Goal: Information Seeking & Learning: Learn about a topic

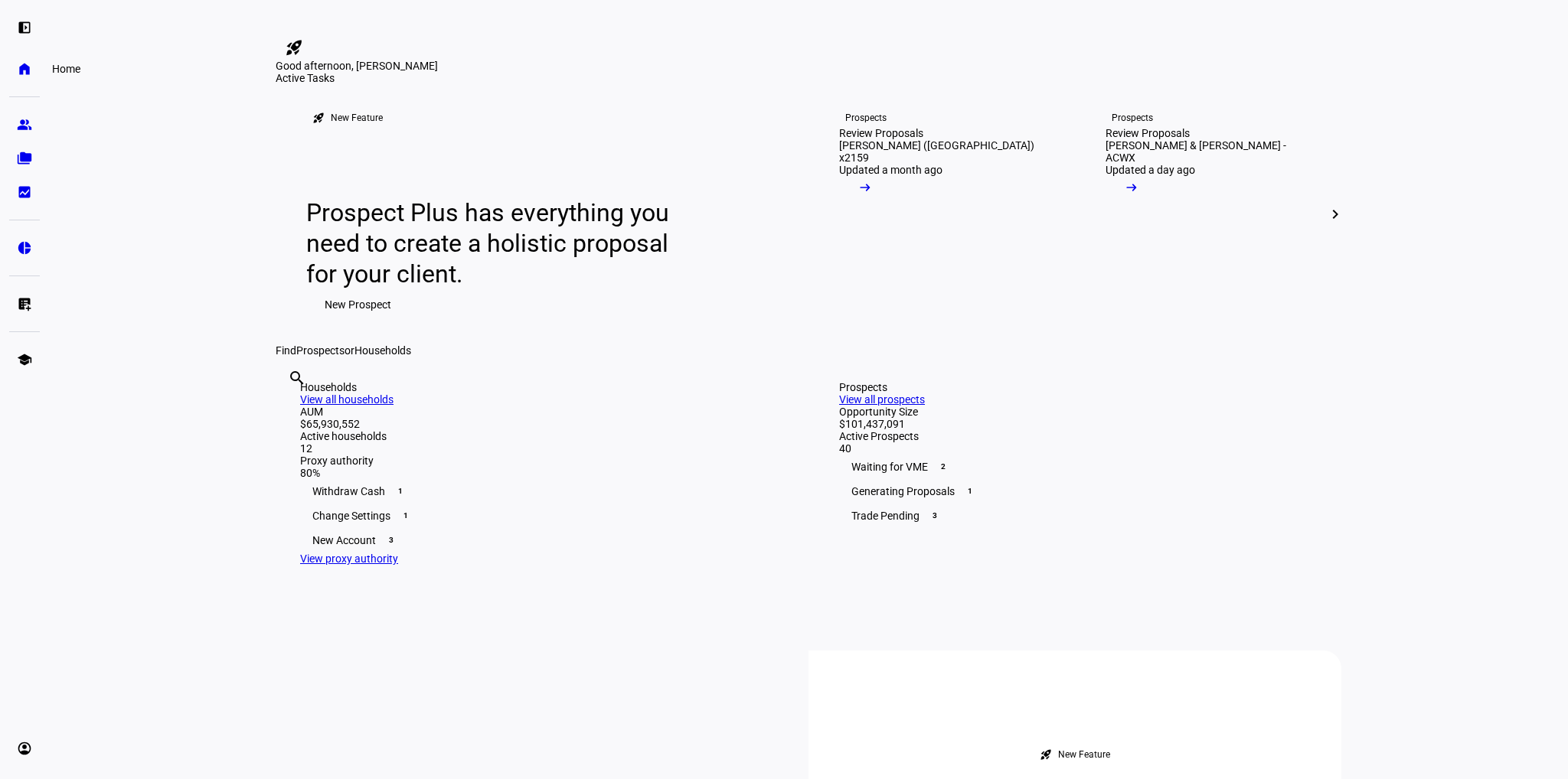
click at [30, 74] on eth-mat-symbol "home" at bounding box center [24, 69] width 15 height 15
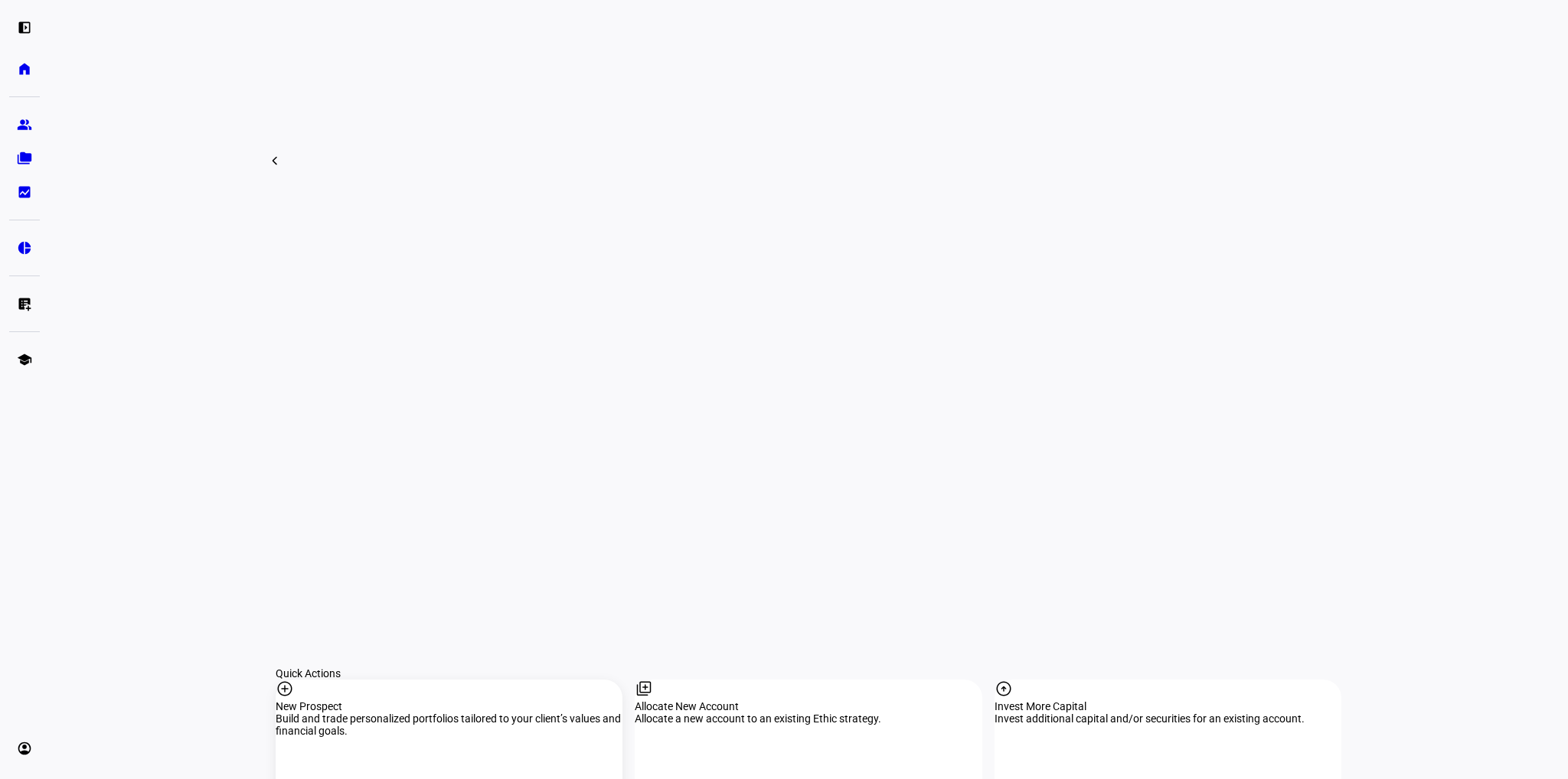
scroll to position [1225, 0]
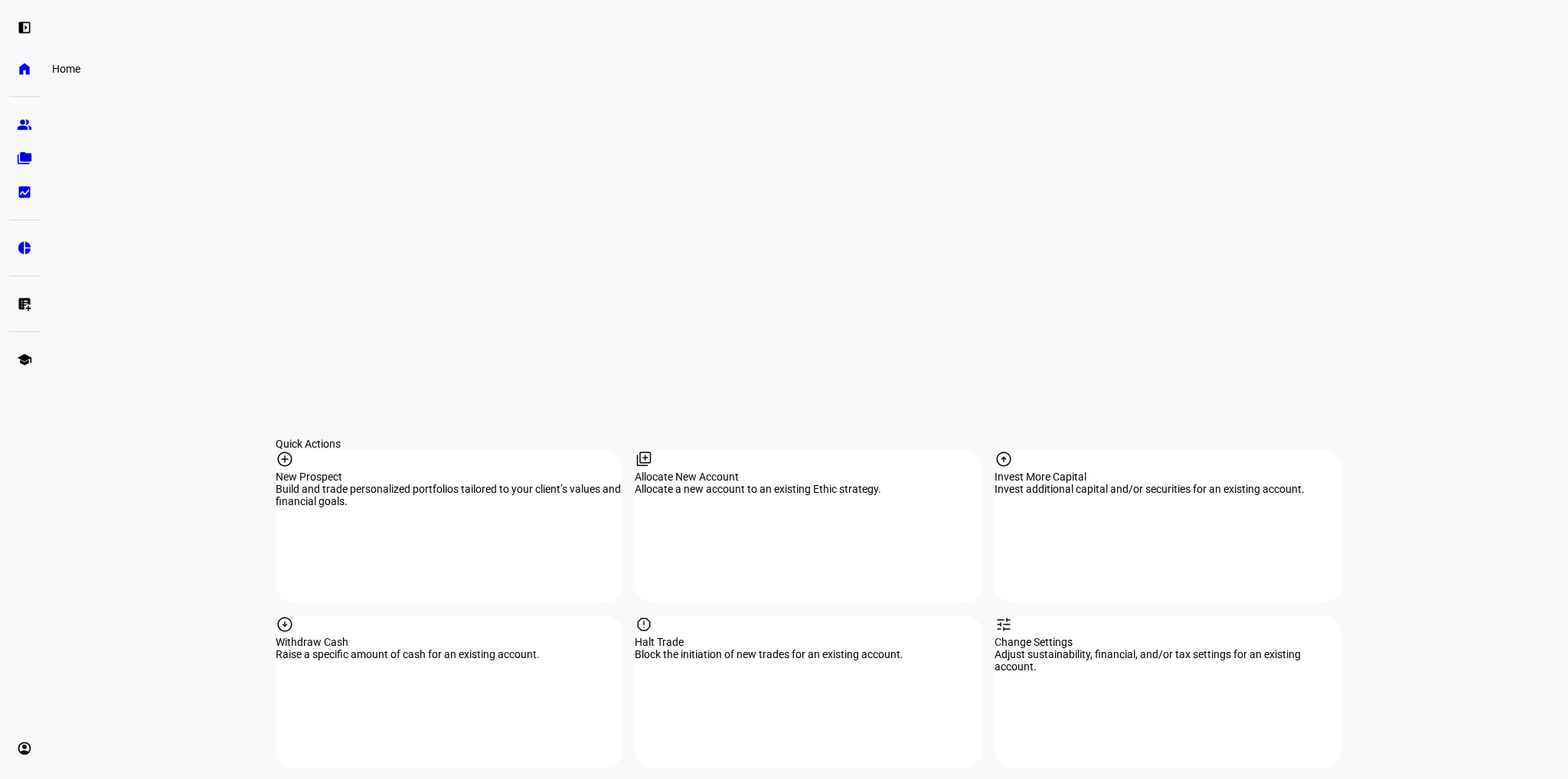
click at [28, 68] on eth-mat-symbol "home" at bounding box center [24, 69] width 15 height 15
click at [25, 121] on eth-mat-symbol "group" at bounding box center [24, 125] width 15 height 15
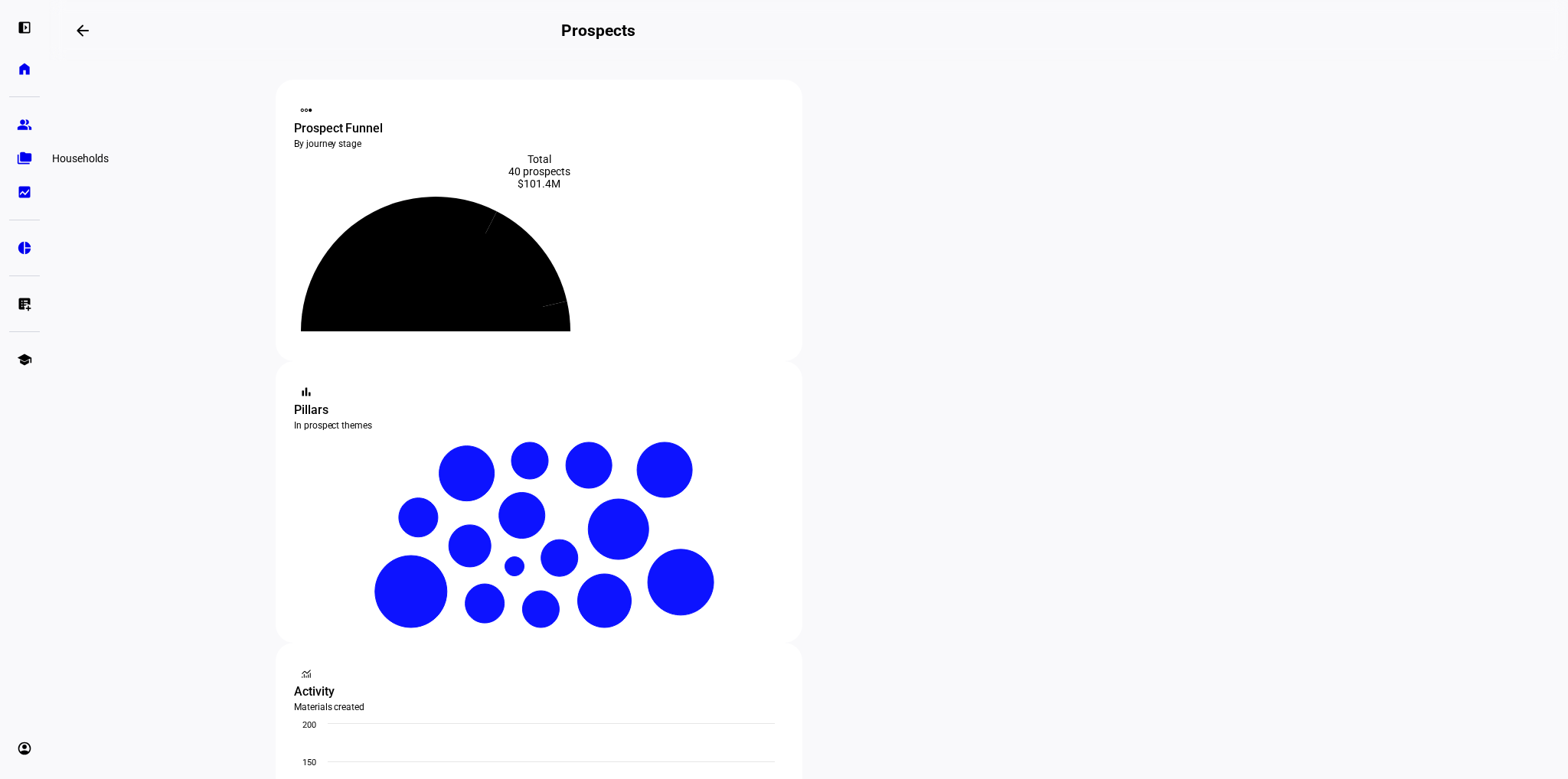
click at [9, 155] on link "folder_copy Households" at bounding box center [24, 158] width 30 height 30
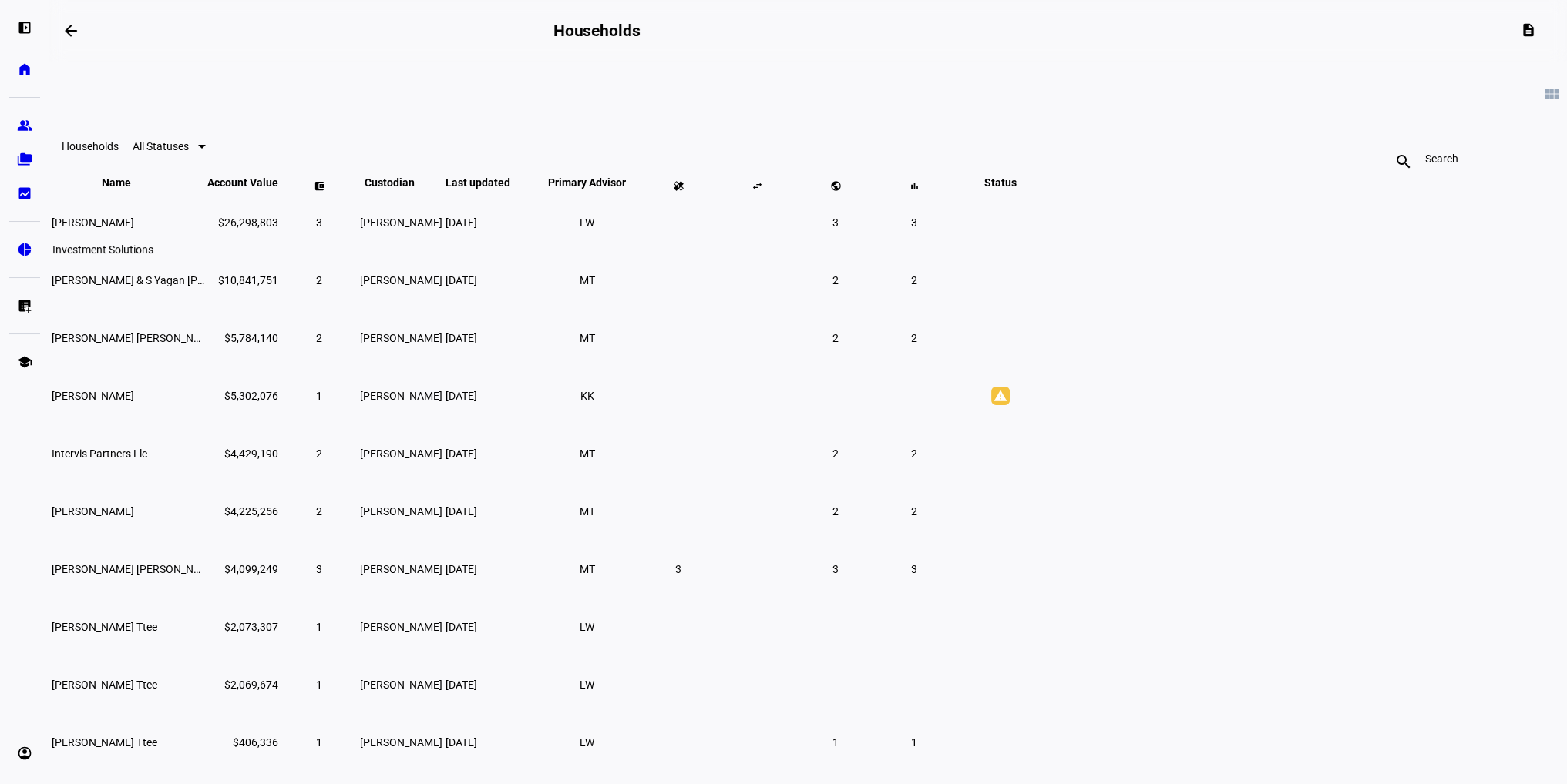
click at [29, 243] on eth-mat-symbol "pie_chart" at bounding box center [24, 249] width 15 height 15
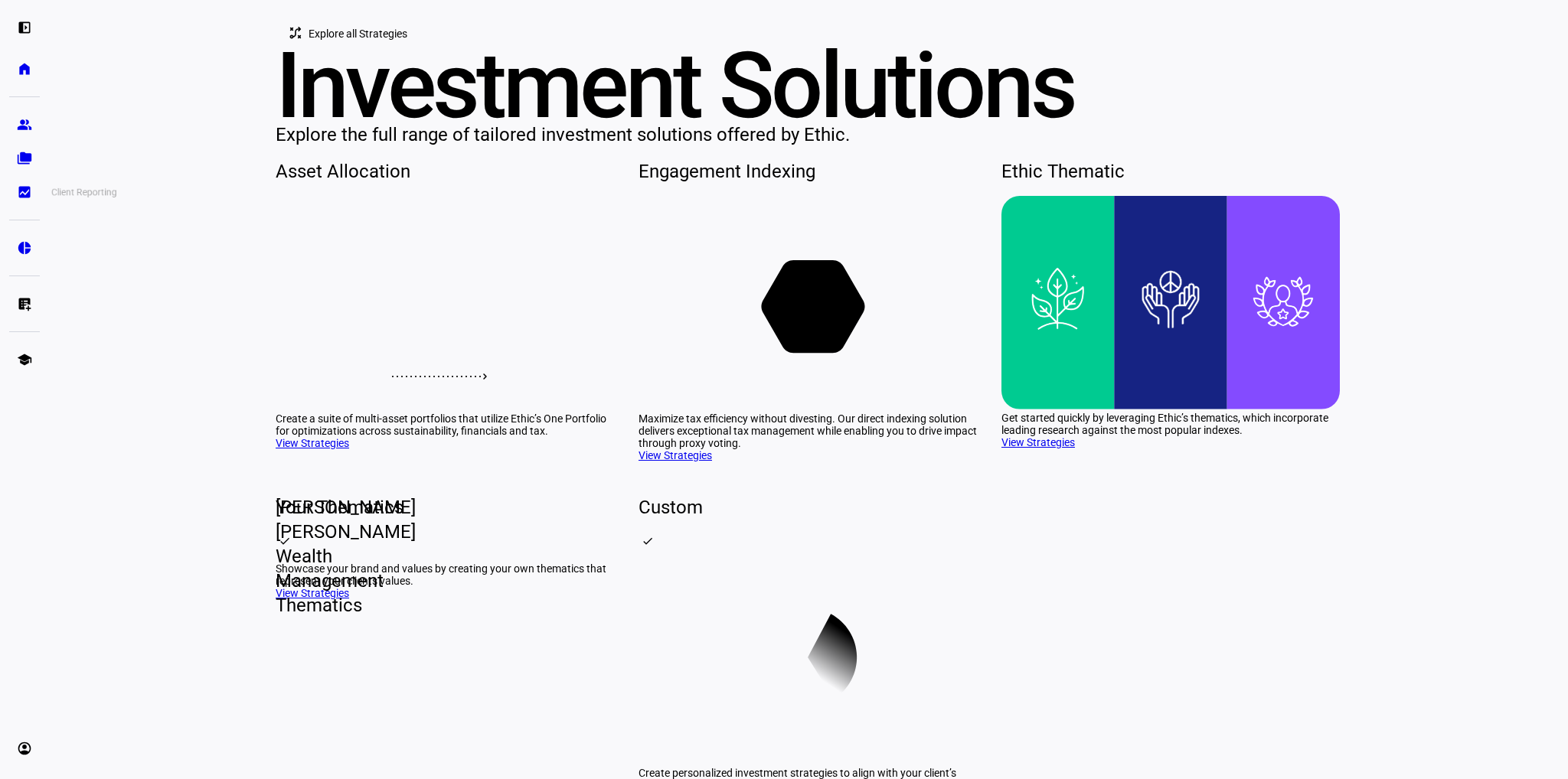
click at [29, 196] on eth-mat-symbol "bid_landscape" at bounding box center [24, 192] width 15 height 15
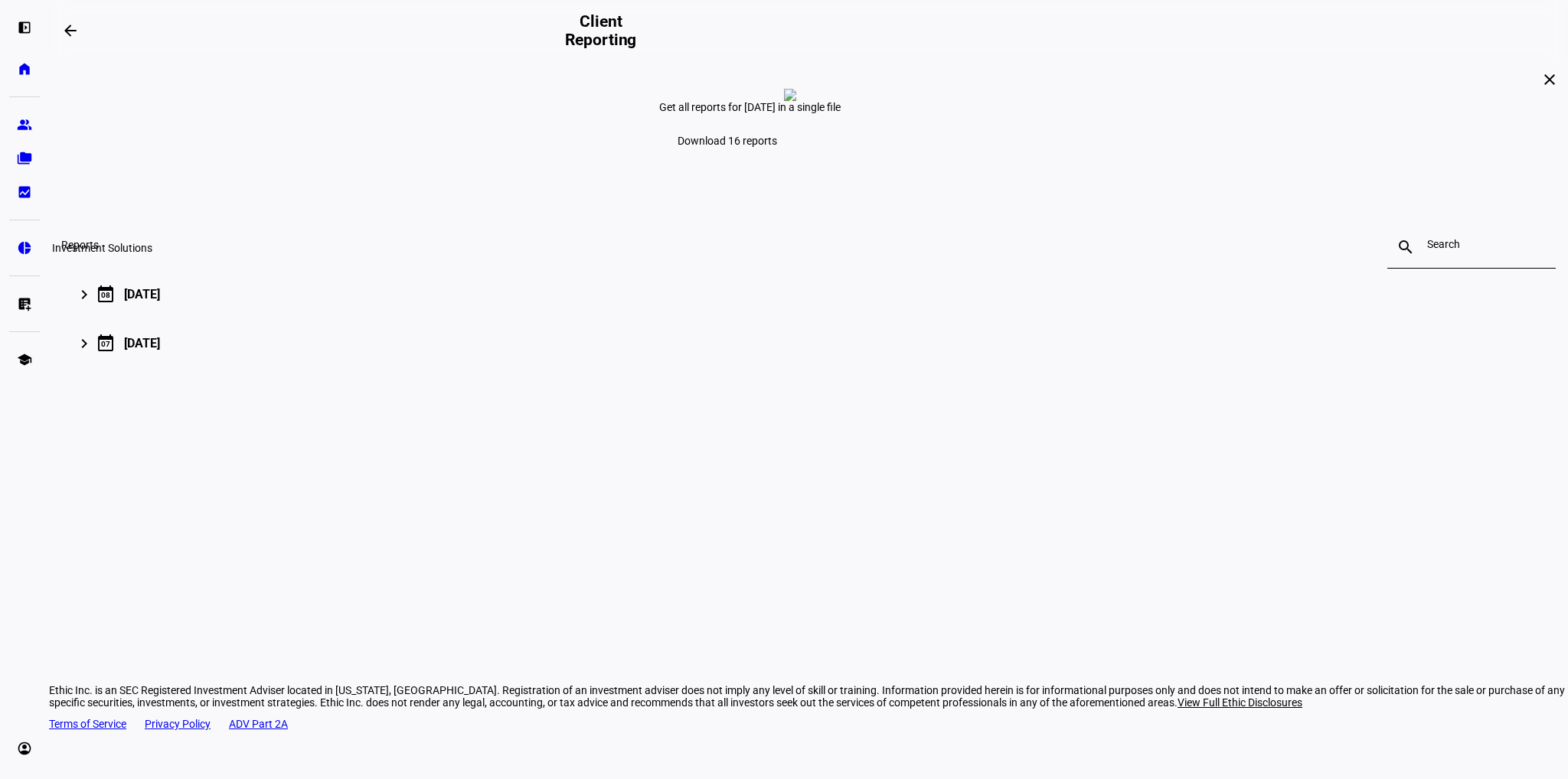
click at [27, 240] on link "pie_chart Investment Solutions" at bounding box center [24, 248] width 30 height 30
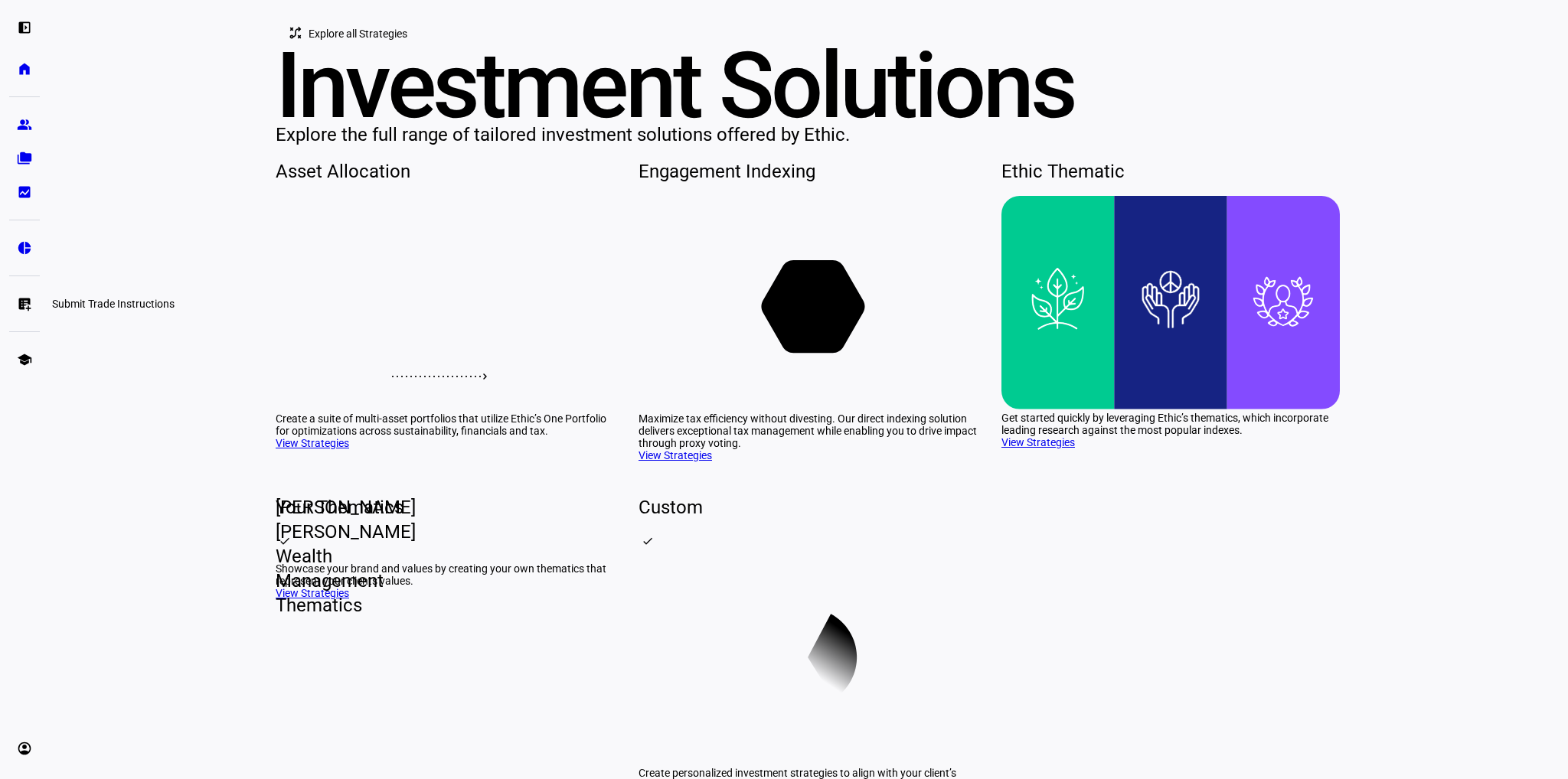
click at [26, 302] on eth-mat-symbol "list_alt_add" at bounding box center [24, 304] width 15 height 15
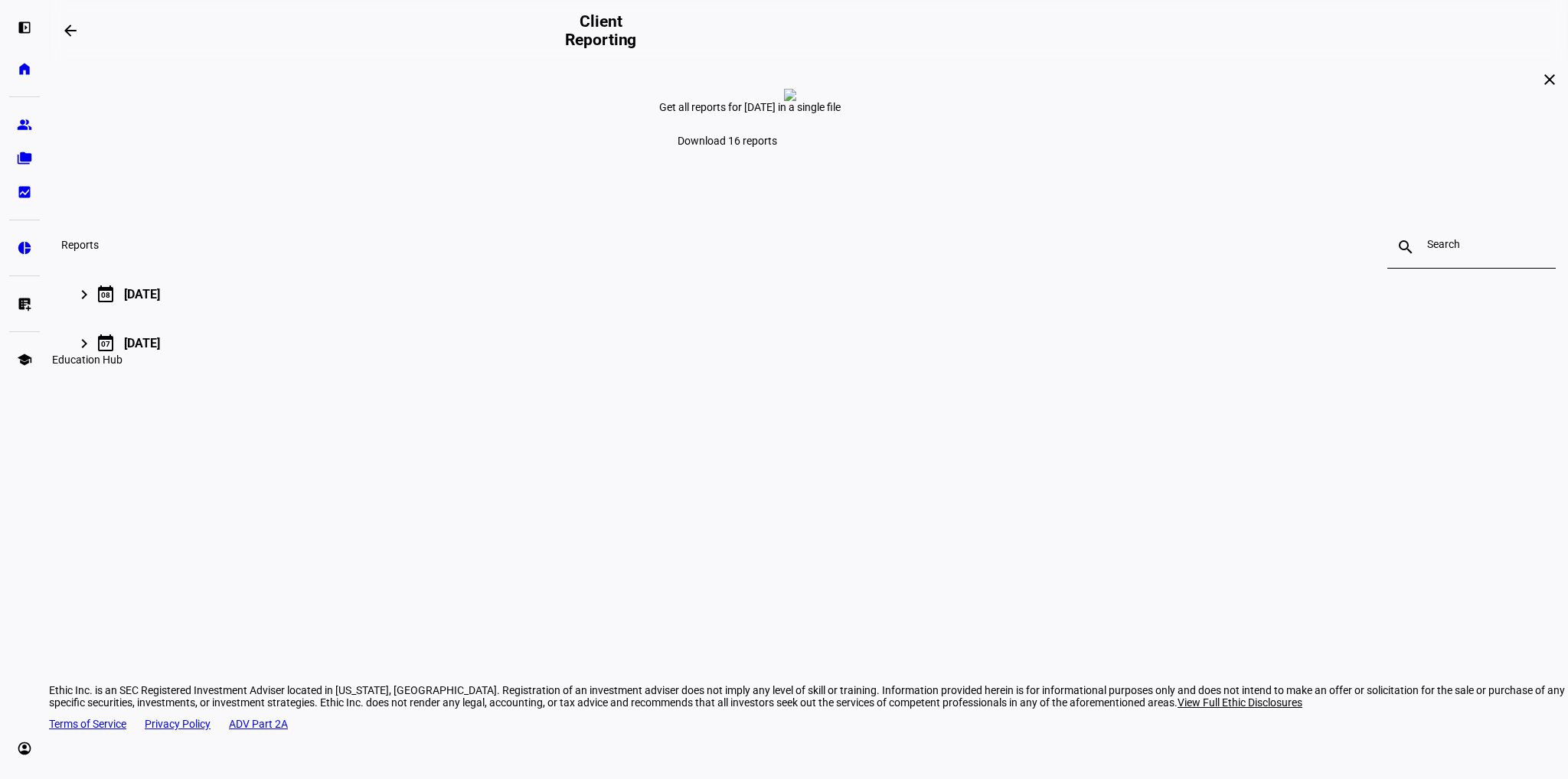
click at [17, 368] on link "school Education Hub" at bounding box center [24, 360] width 30 height 30
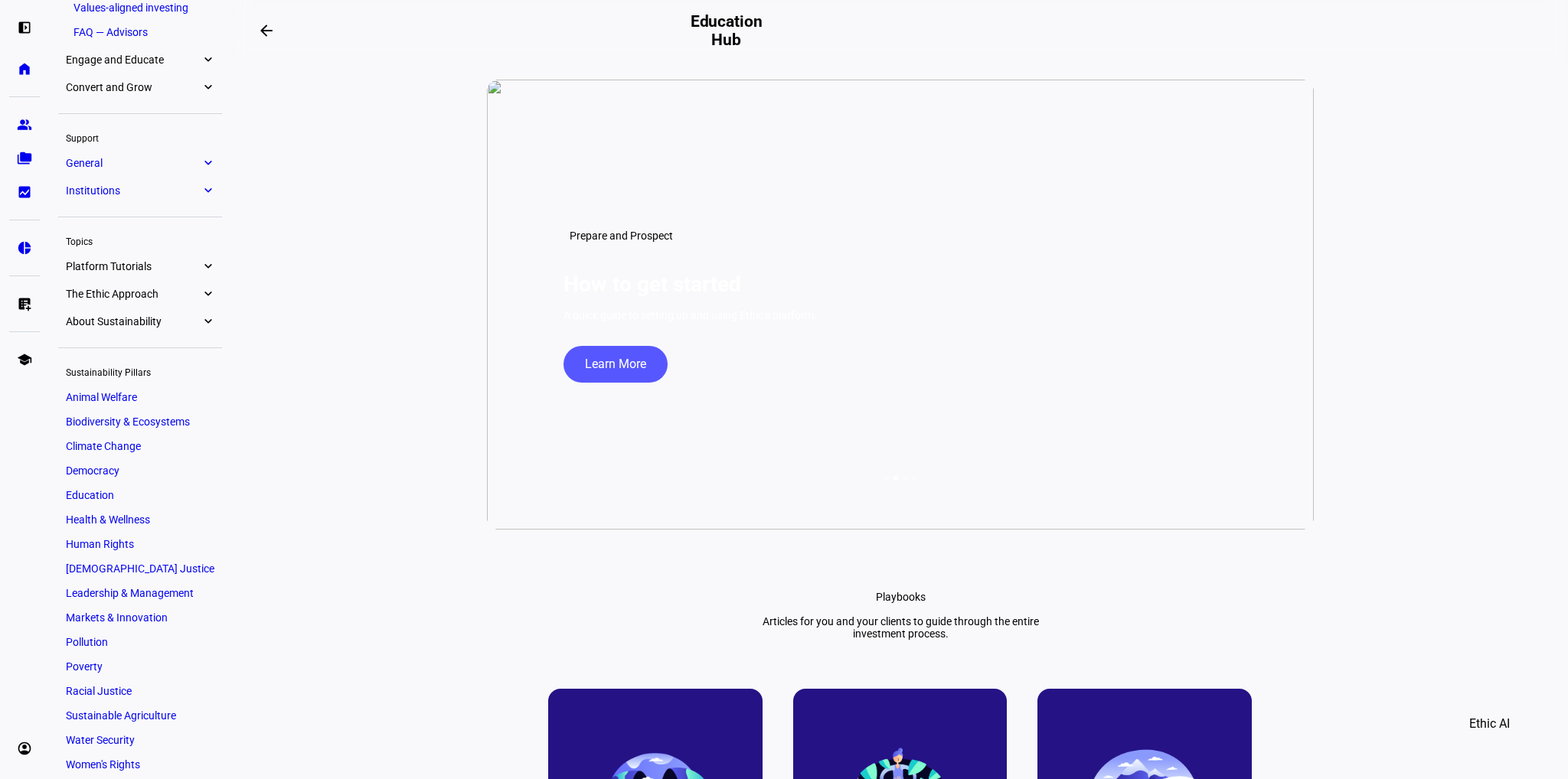
scroll to position [204, 0]
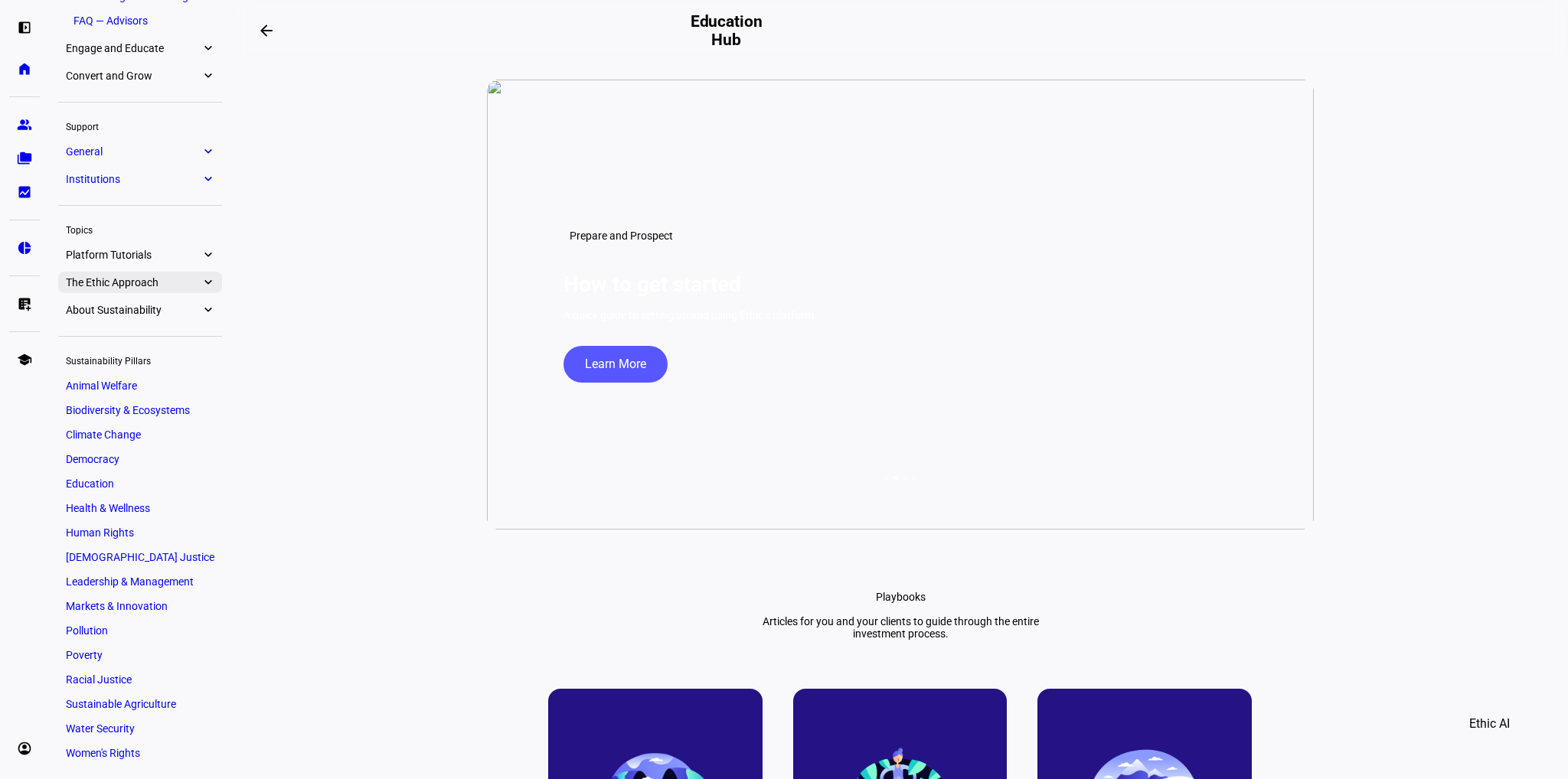
click at [205, 276] on eth-mat-symbol "expand_more" at bounding box center [207, 282] width 14 height 15
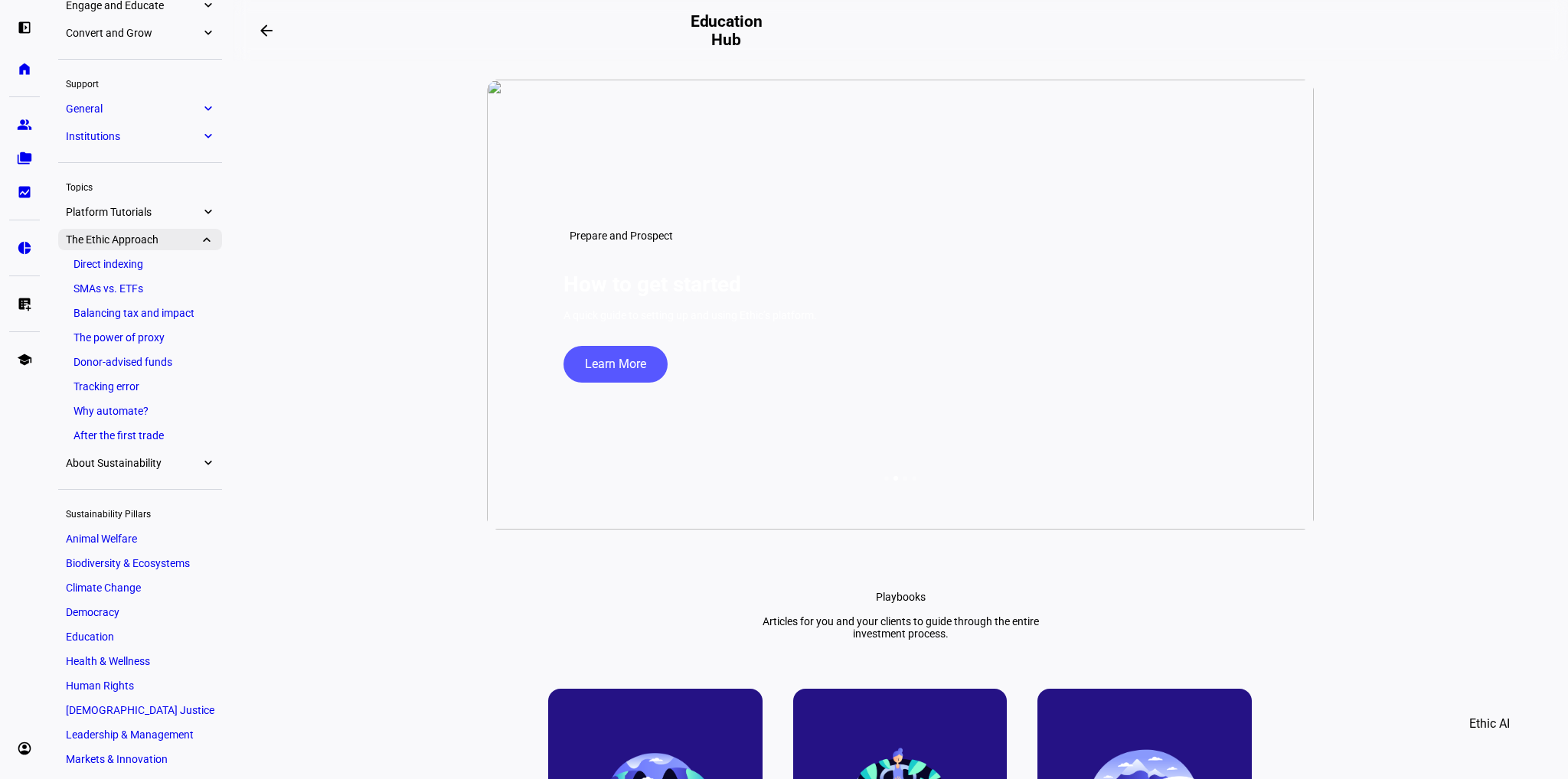
click at [205, 239] on eth-mat-symbol "expand_more" at bounding box center [207, 239] width 14 height 15
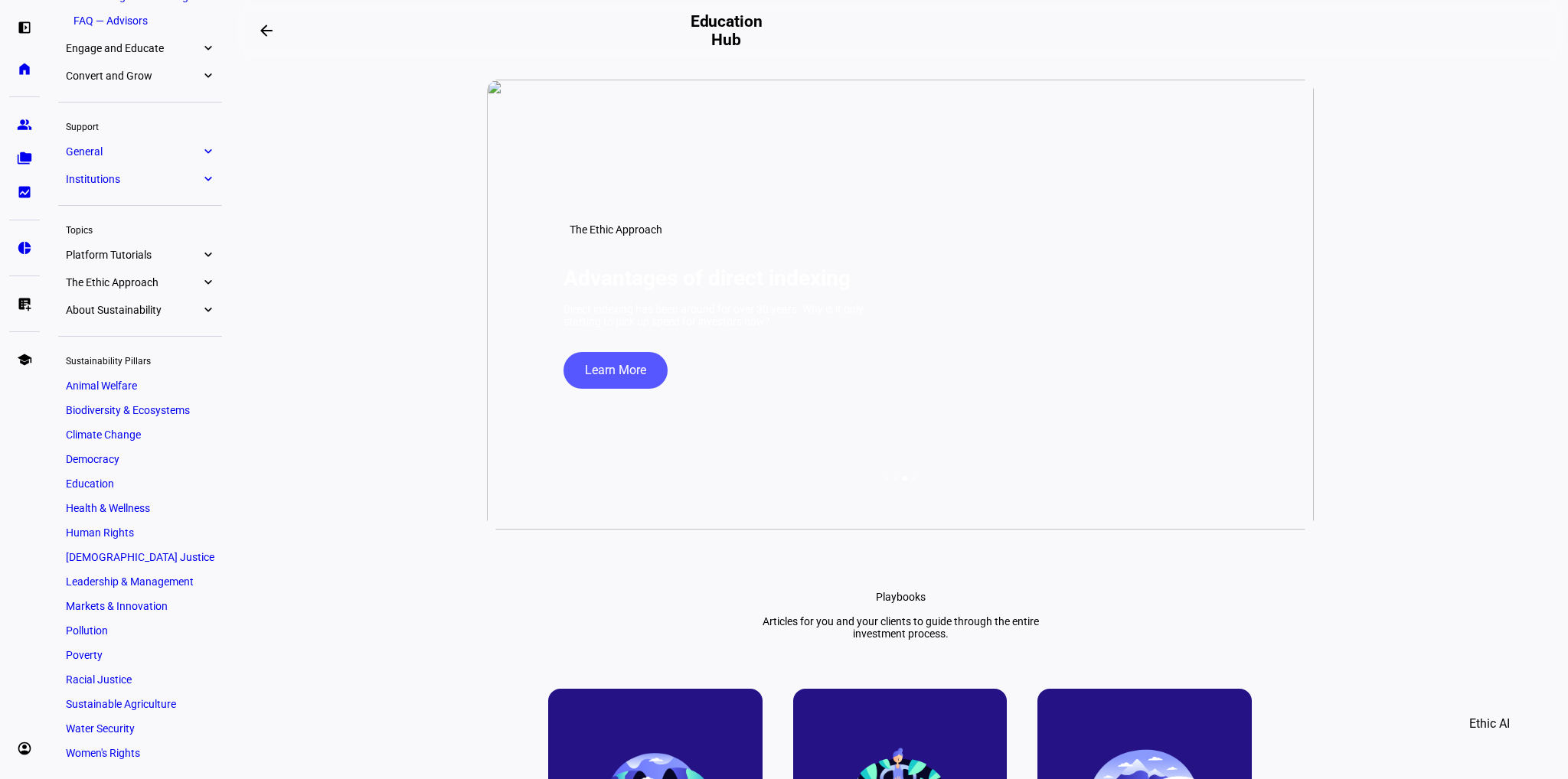
click at [201, 248] on eth-mat-symbol "expand_more" at bounding box center [207, 254] width 14 height 15
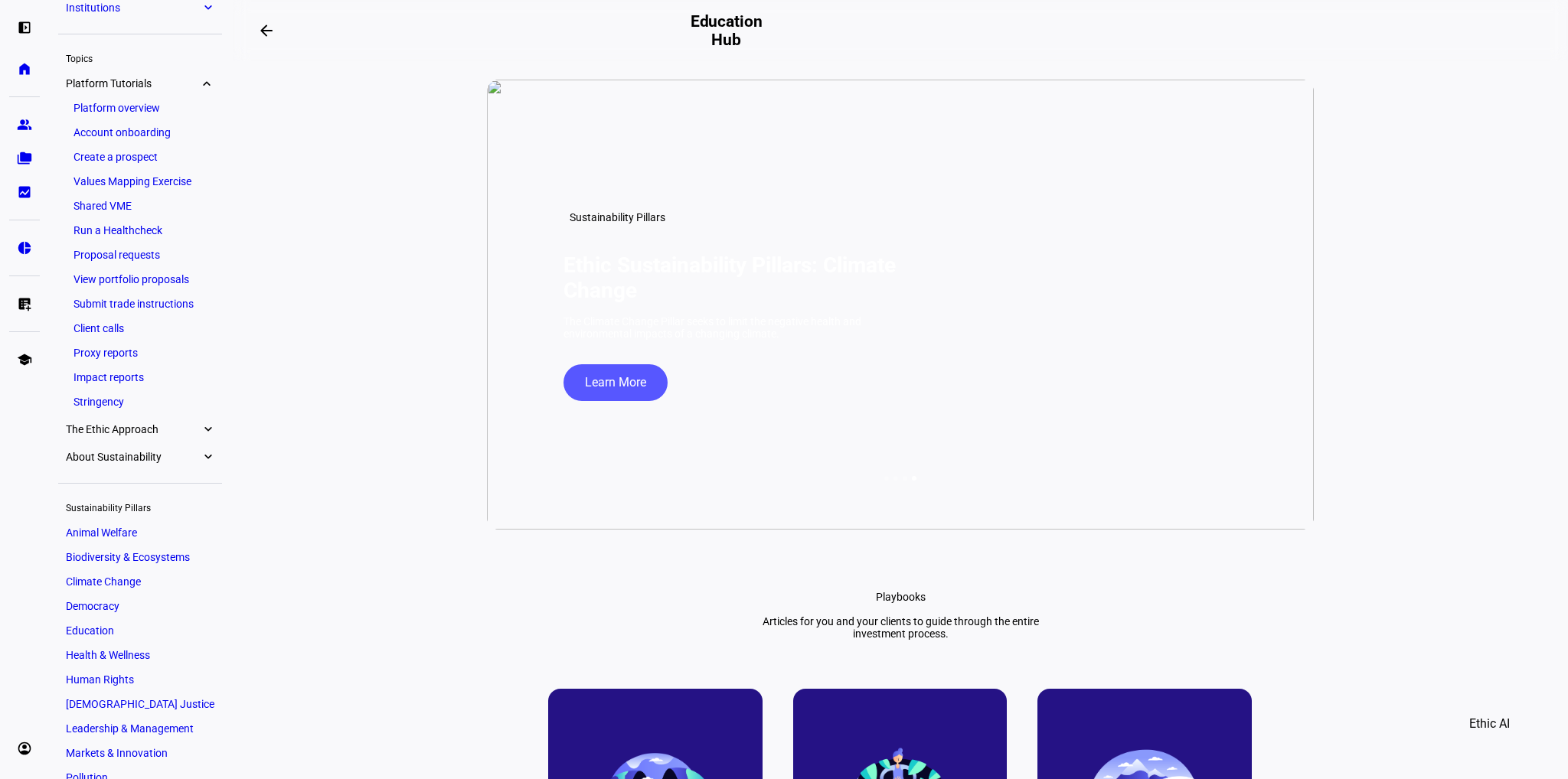
scroll to position [287, 0]
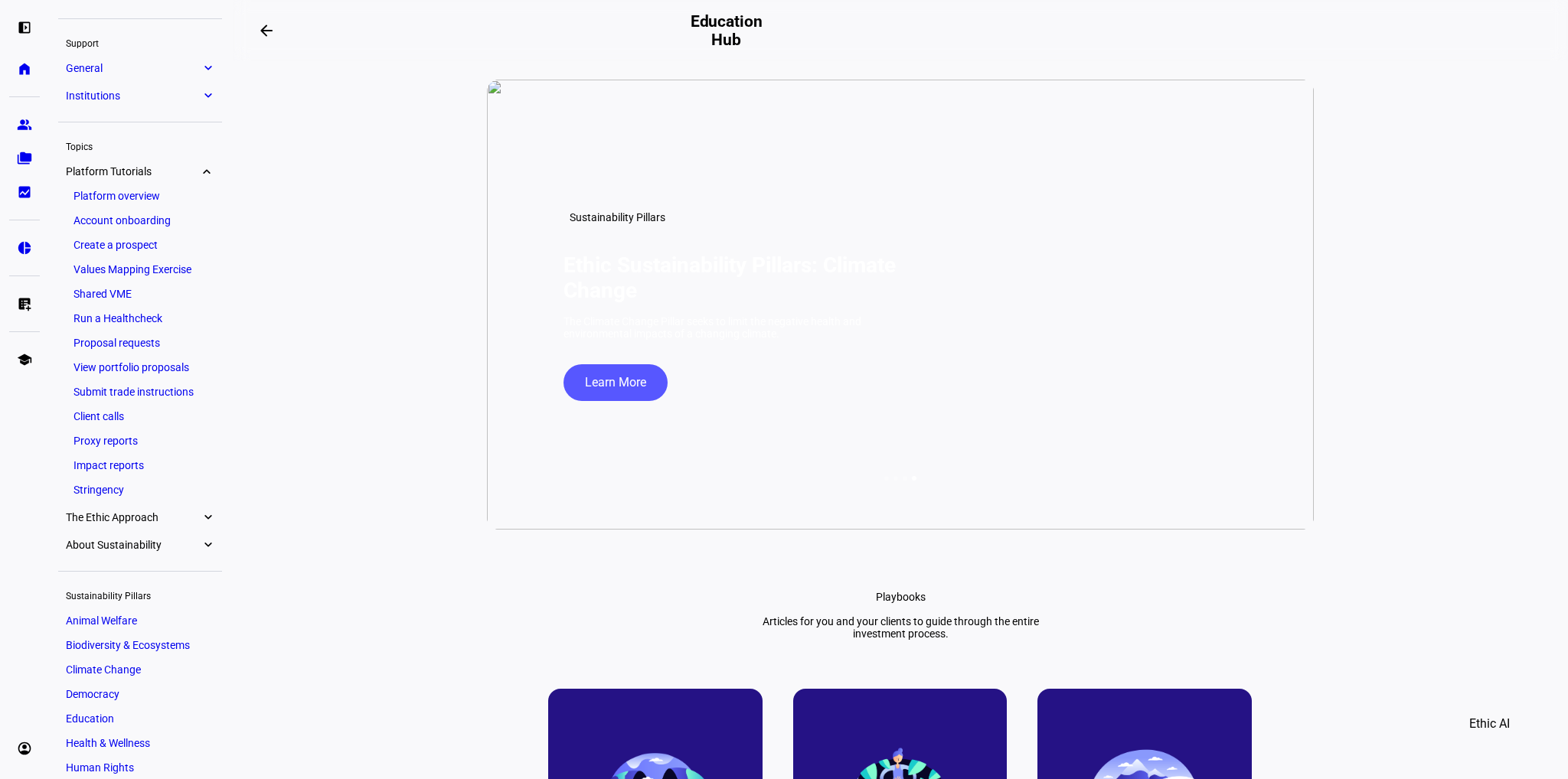
click at [202, 546] on eth-mat-symbol "expand_more" at bounding box center [207, 545] width 14 height 15
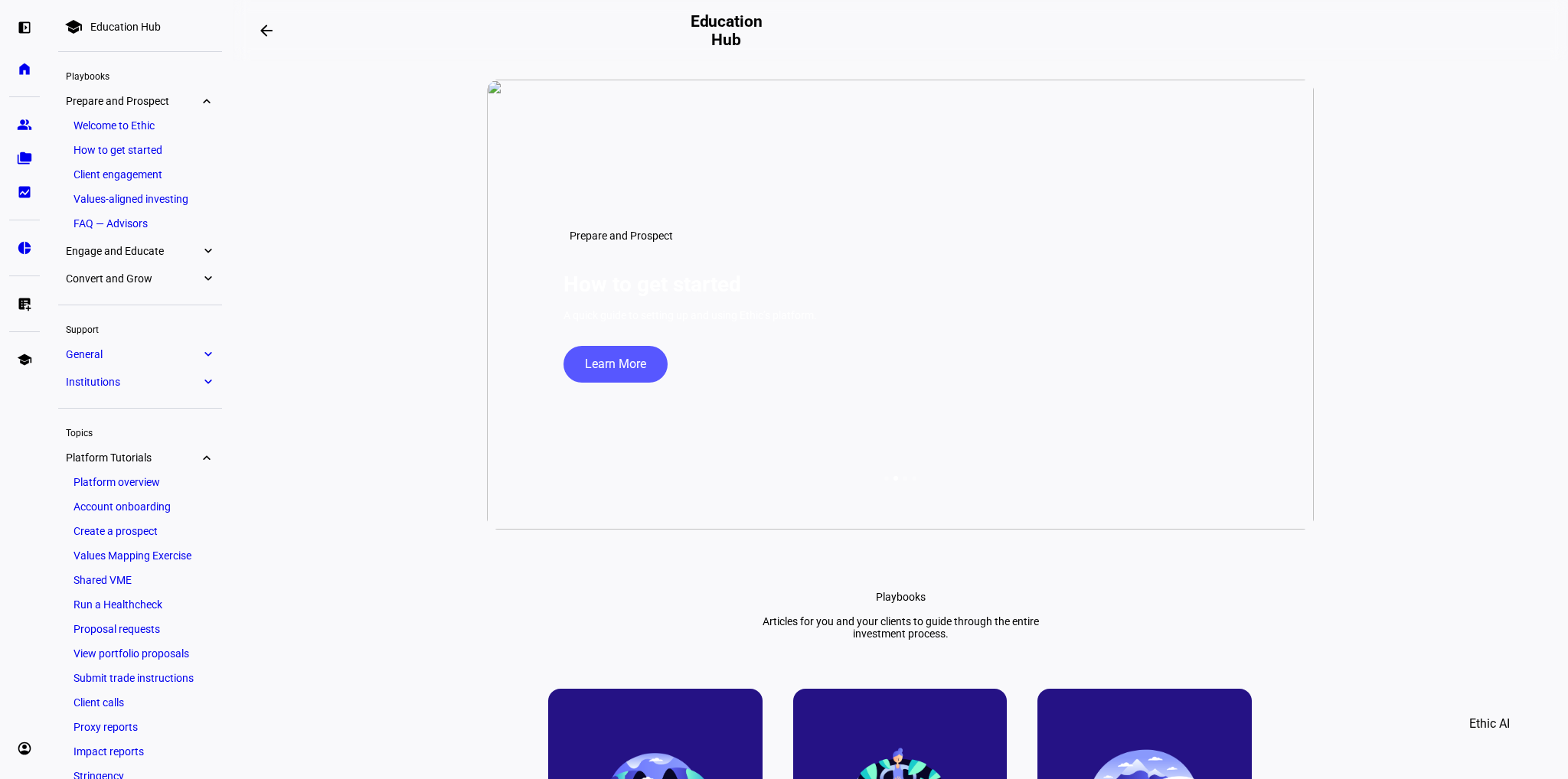
scroll to position [0, 0]
click at [197, 251] on span "Engage and Educate" at bounding box center [133, 252] width 135 height 12
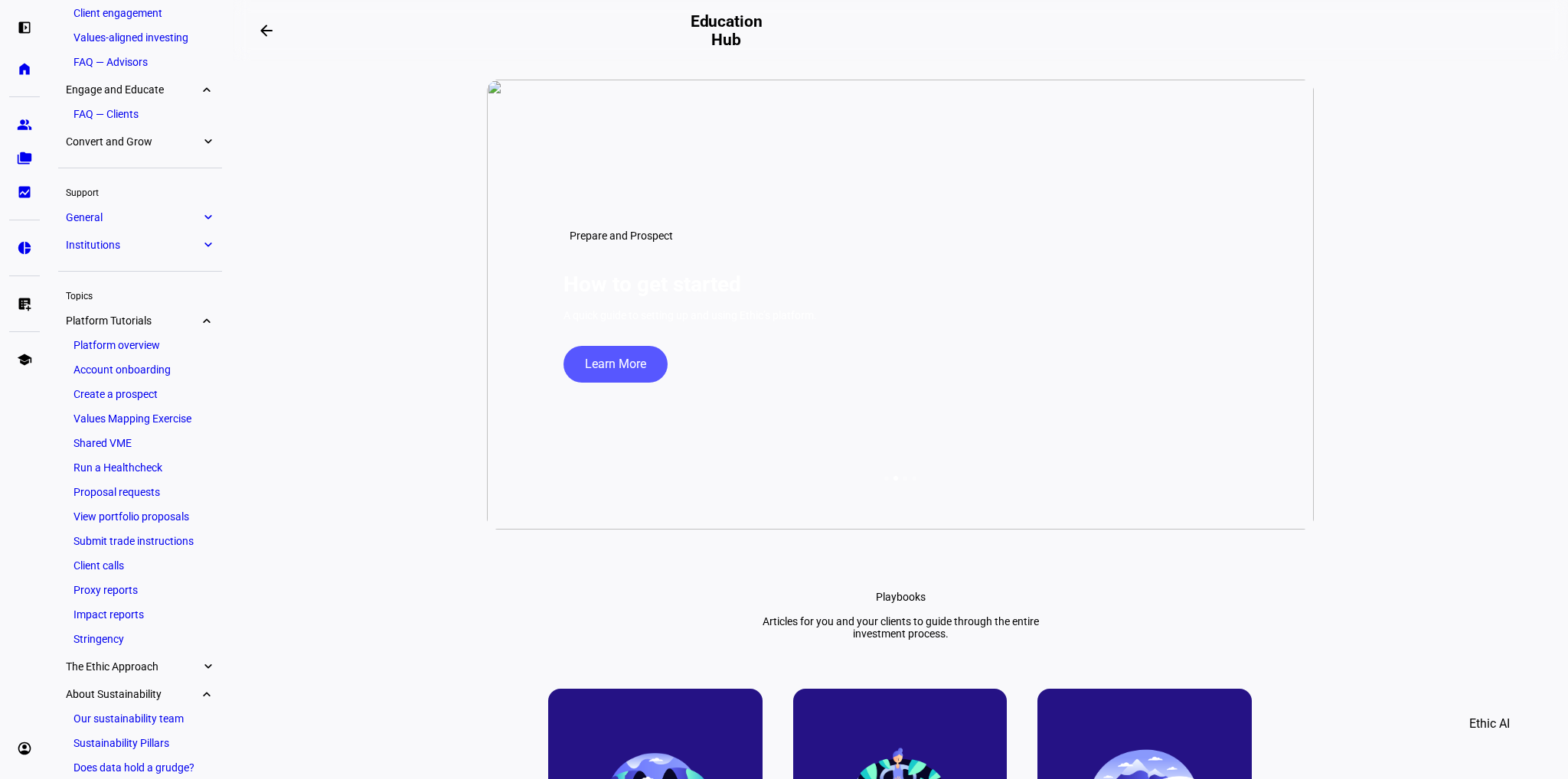
scroll to position [233, 0]
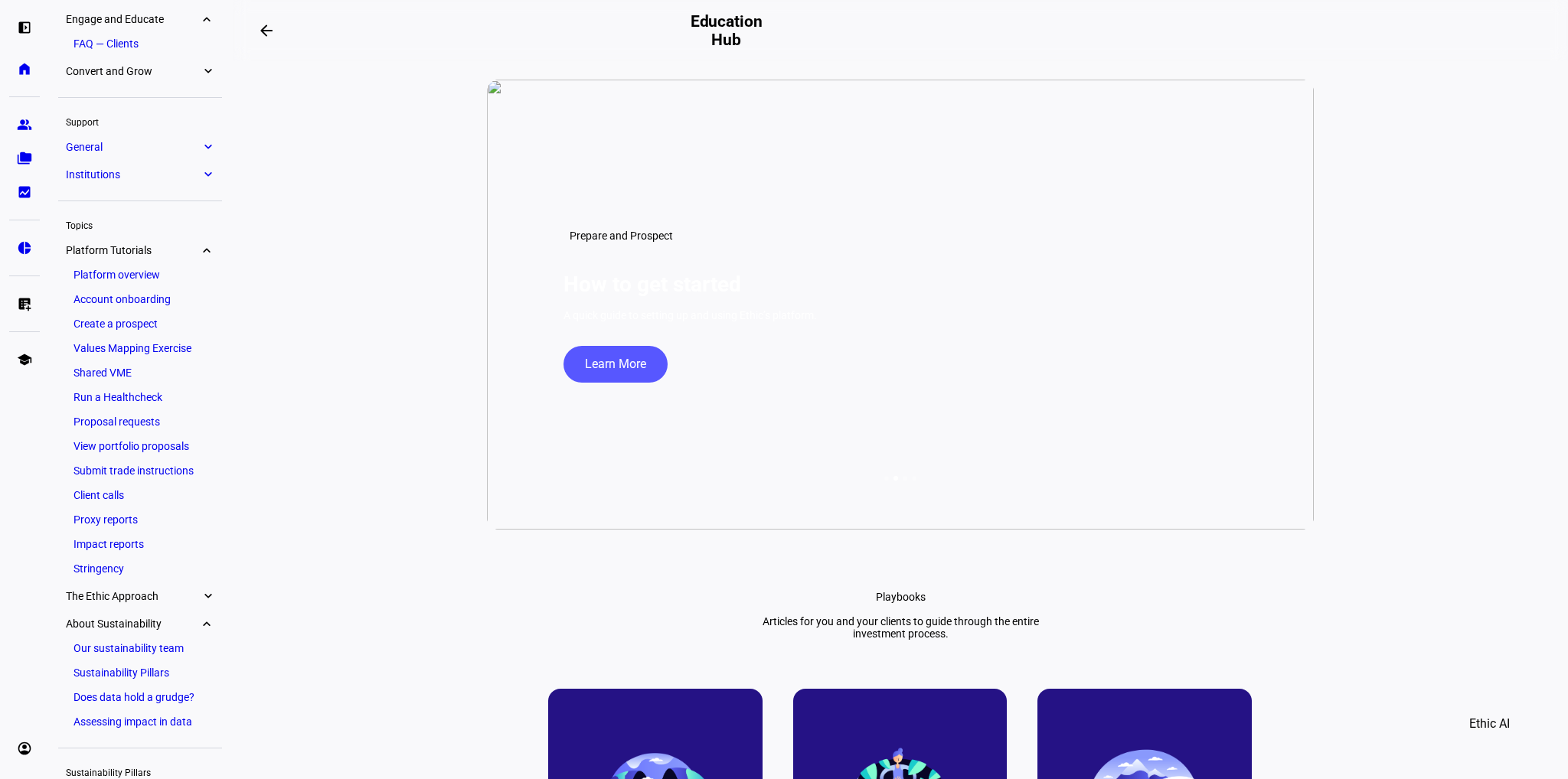
click at [197, 71] on span "Convert and Grow" at bounding box center [133, 70] width 135 height 12
click at [189, 157] on ul "General expand_more Ethic’s investment objective Client-directed trading Cash-o…" at bounding box center [140, 159] width 164 height 52
click at [190, 150] on span "General" at bounding box center [133, 143] width 135 height 12
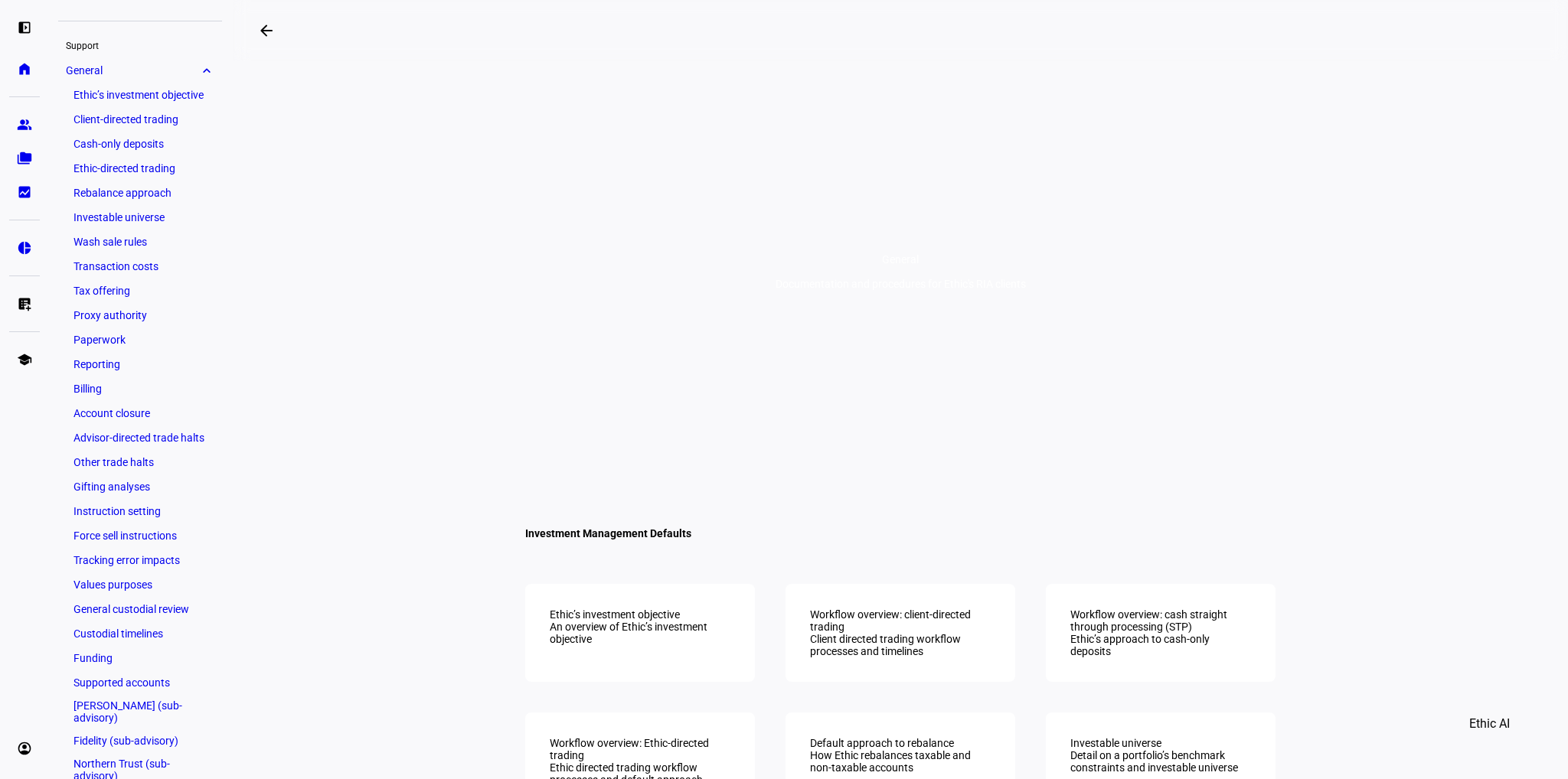
scroll to position [214, 0]
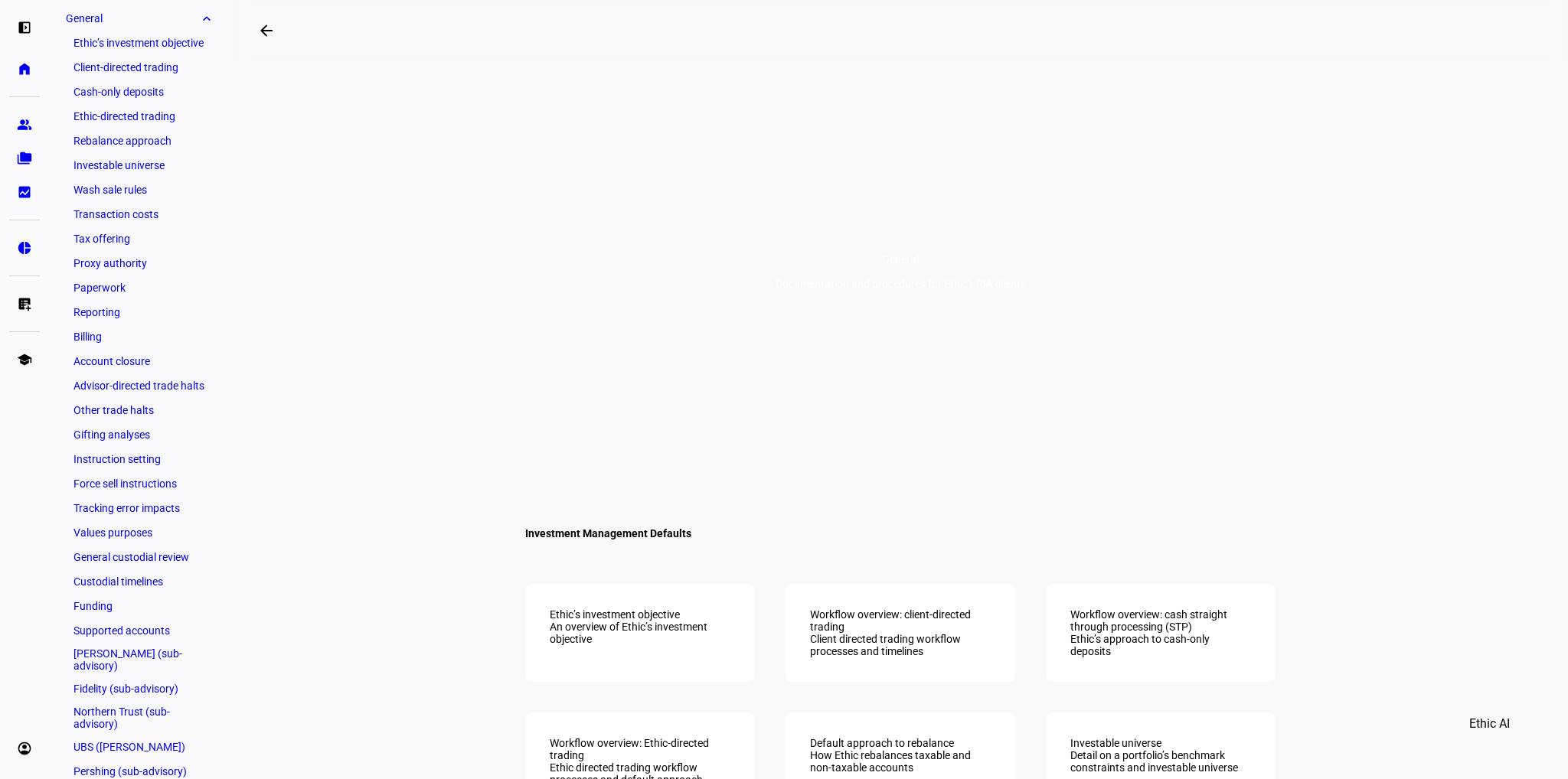
click at [206, 21] on eth-mat-symbol "expand_more" at bounding box center [207, 18] width 14 height 15
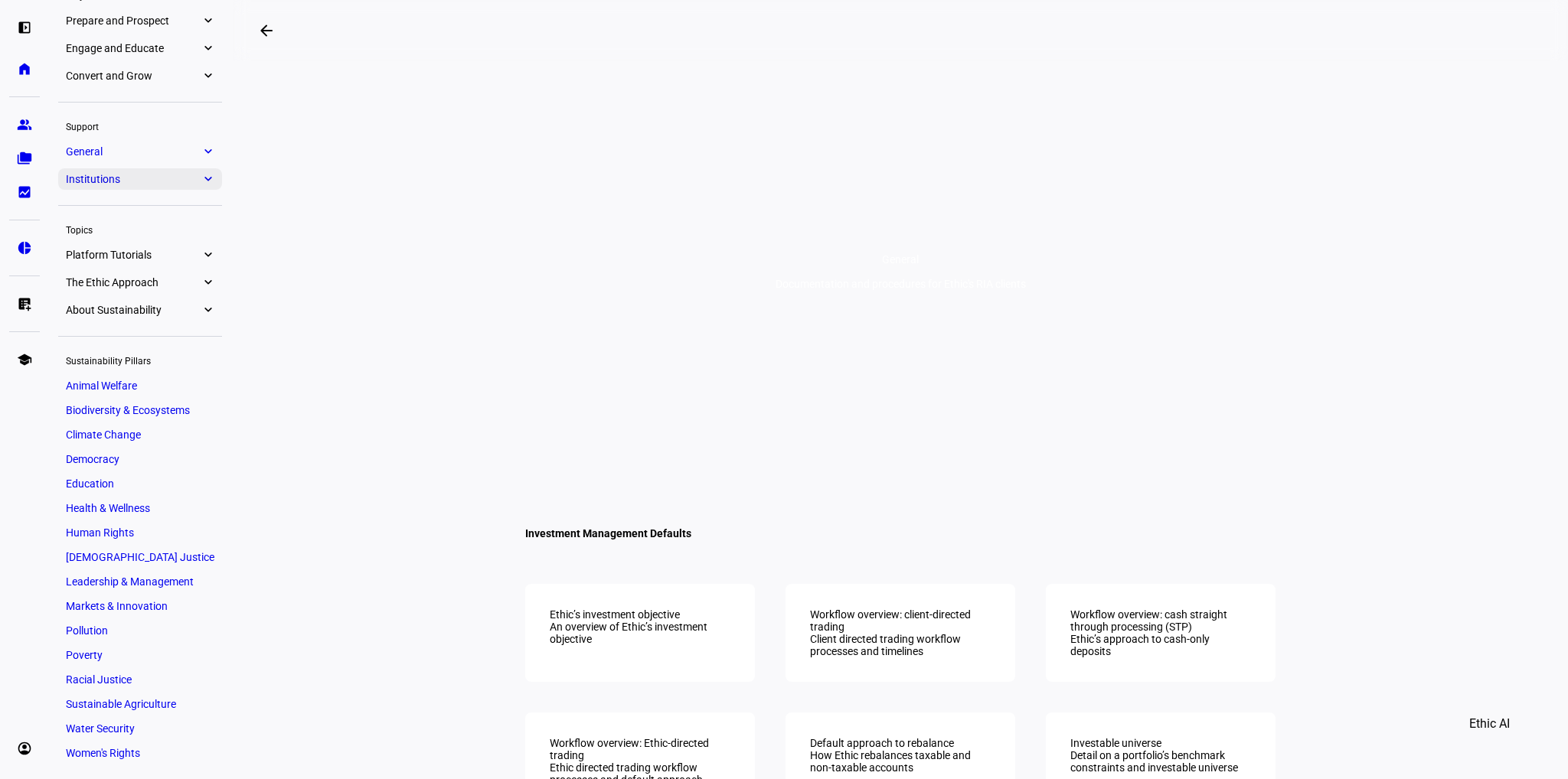
click at [150, 178] on span "Institutions" at bounding box center [133, 179] width 135 height 12
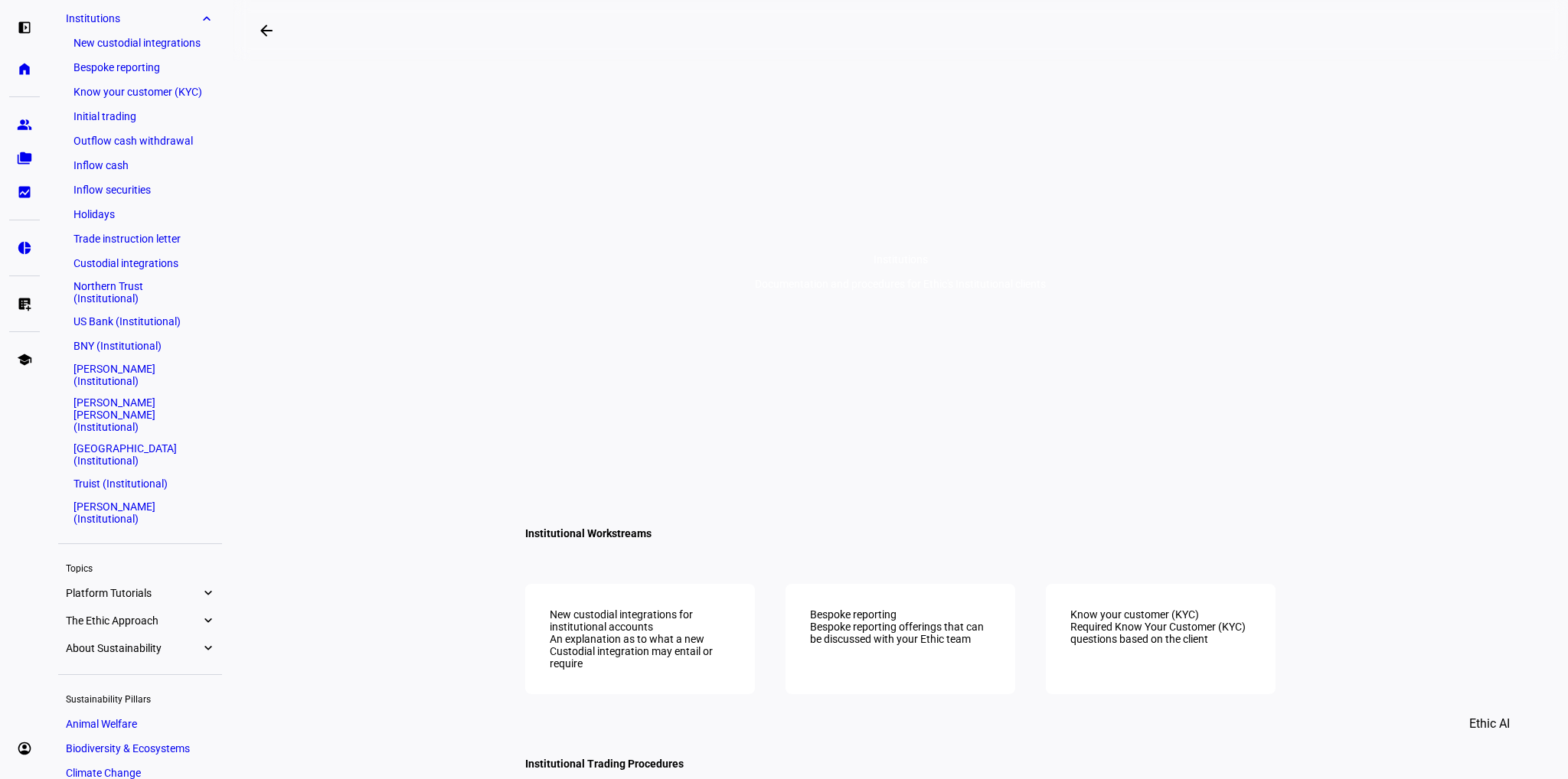
scroll to position [319, 0]
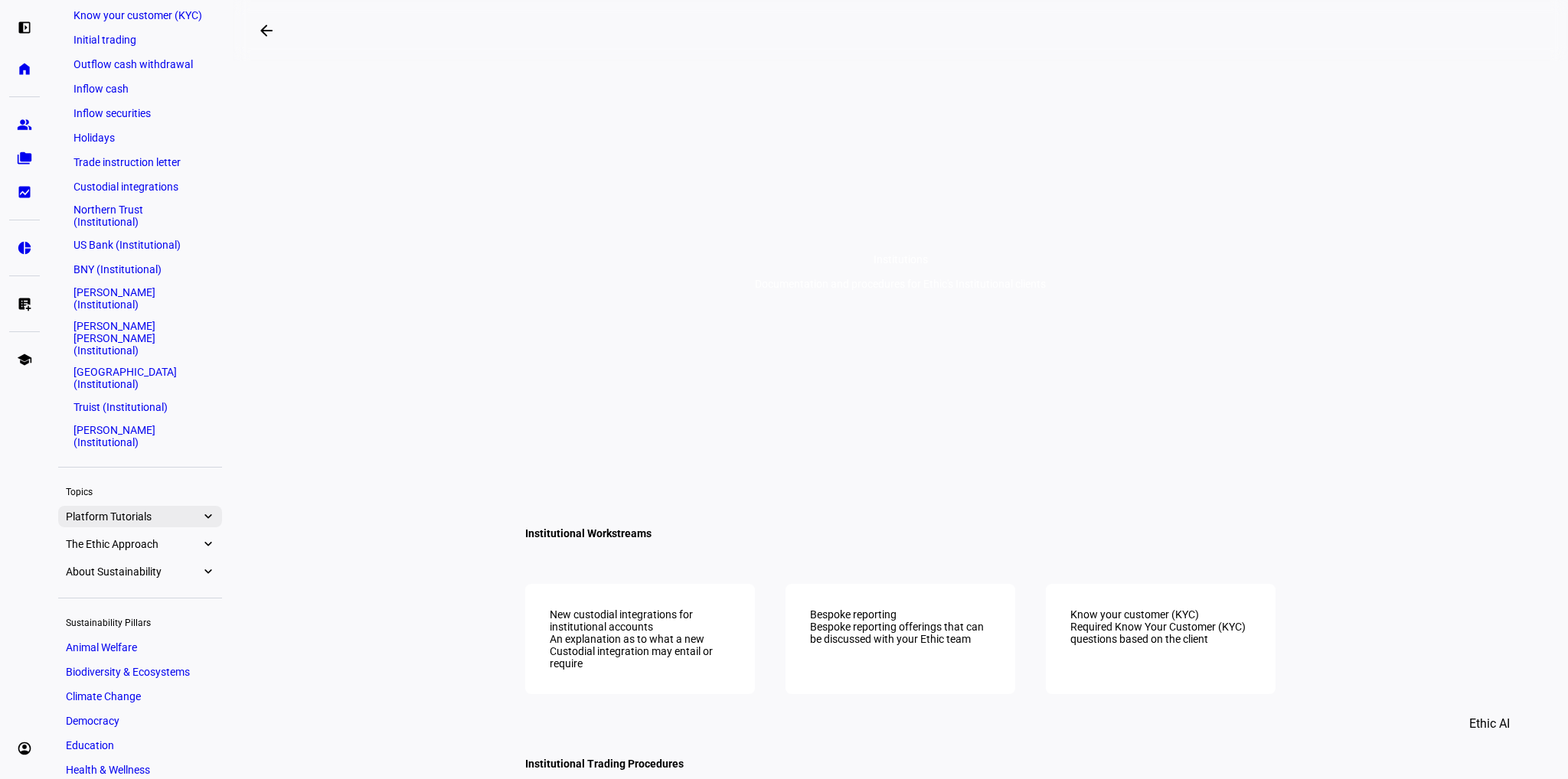
click at [110, 511] on span "Platform Tutorials" at bounding box center [133, 516] width 135 height 12
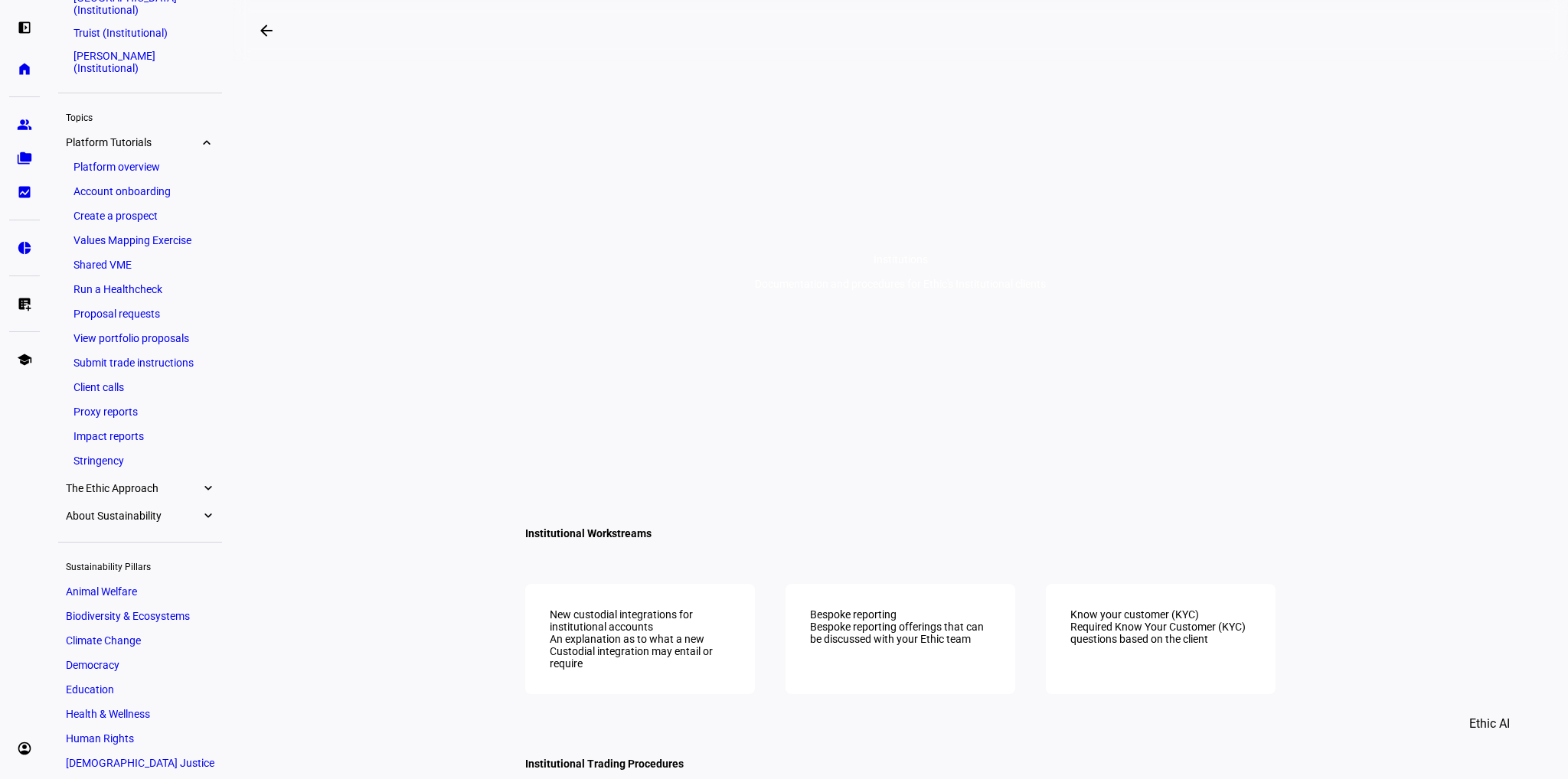
scroll to position [565, 0]
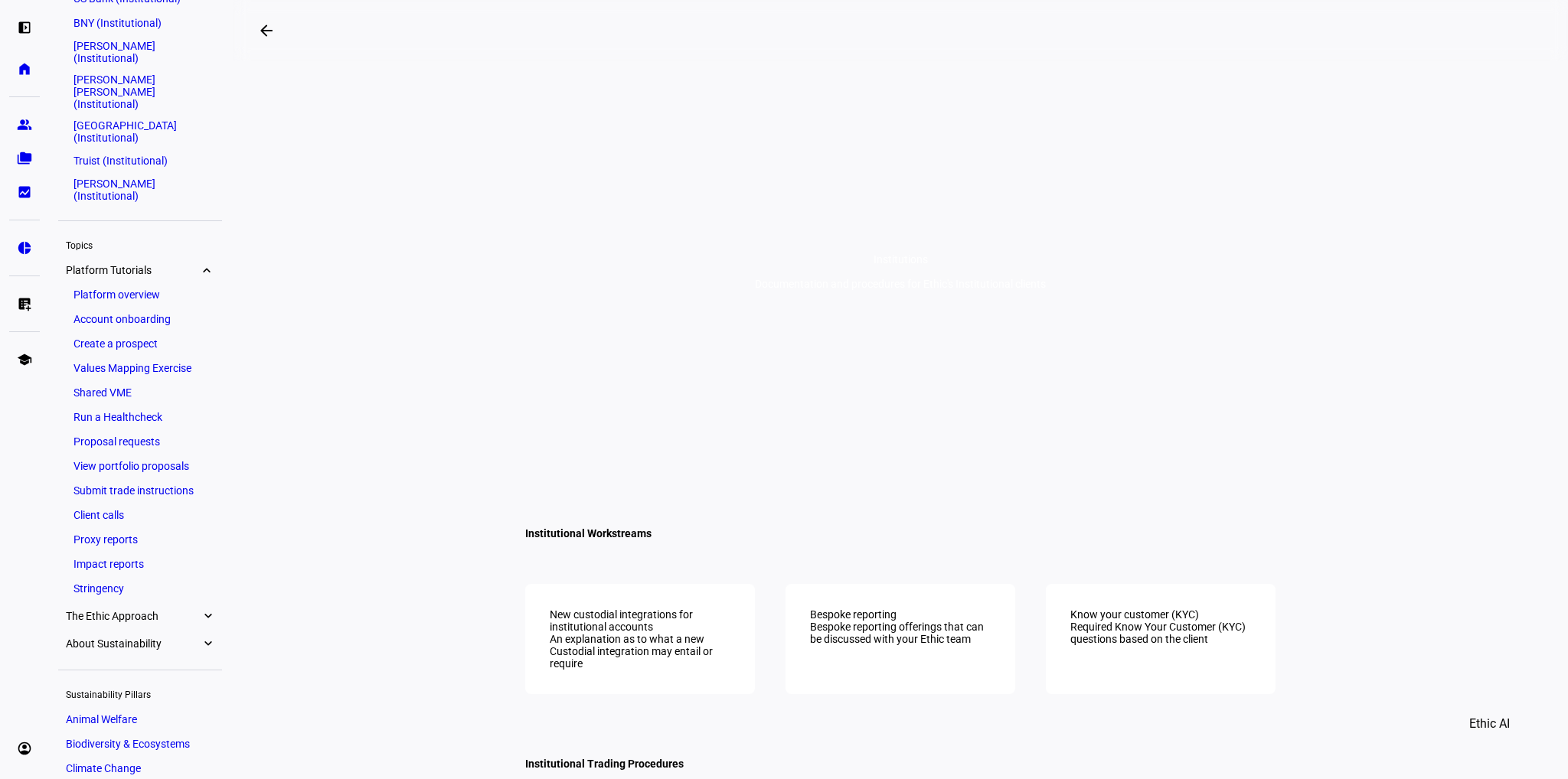
click at [166, 610] on span "The Ethic Approach" at bounding box center [133, 616] width 135 height 12
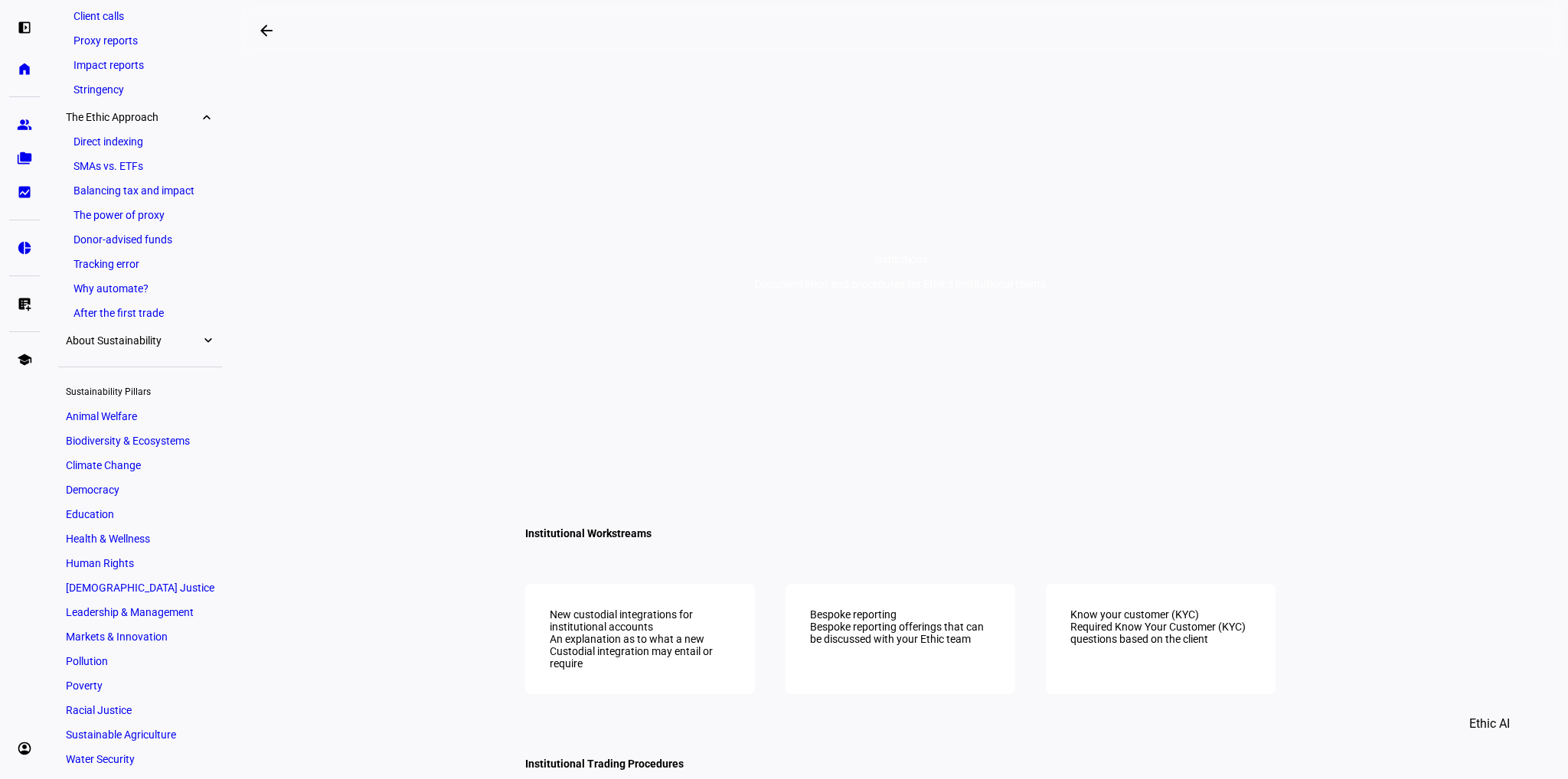
scroll to position [1067, 0]
